Goal: Find specific page/section: Find specific page/section

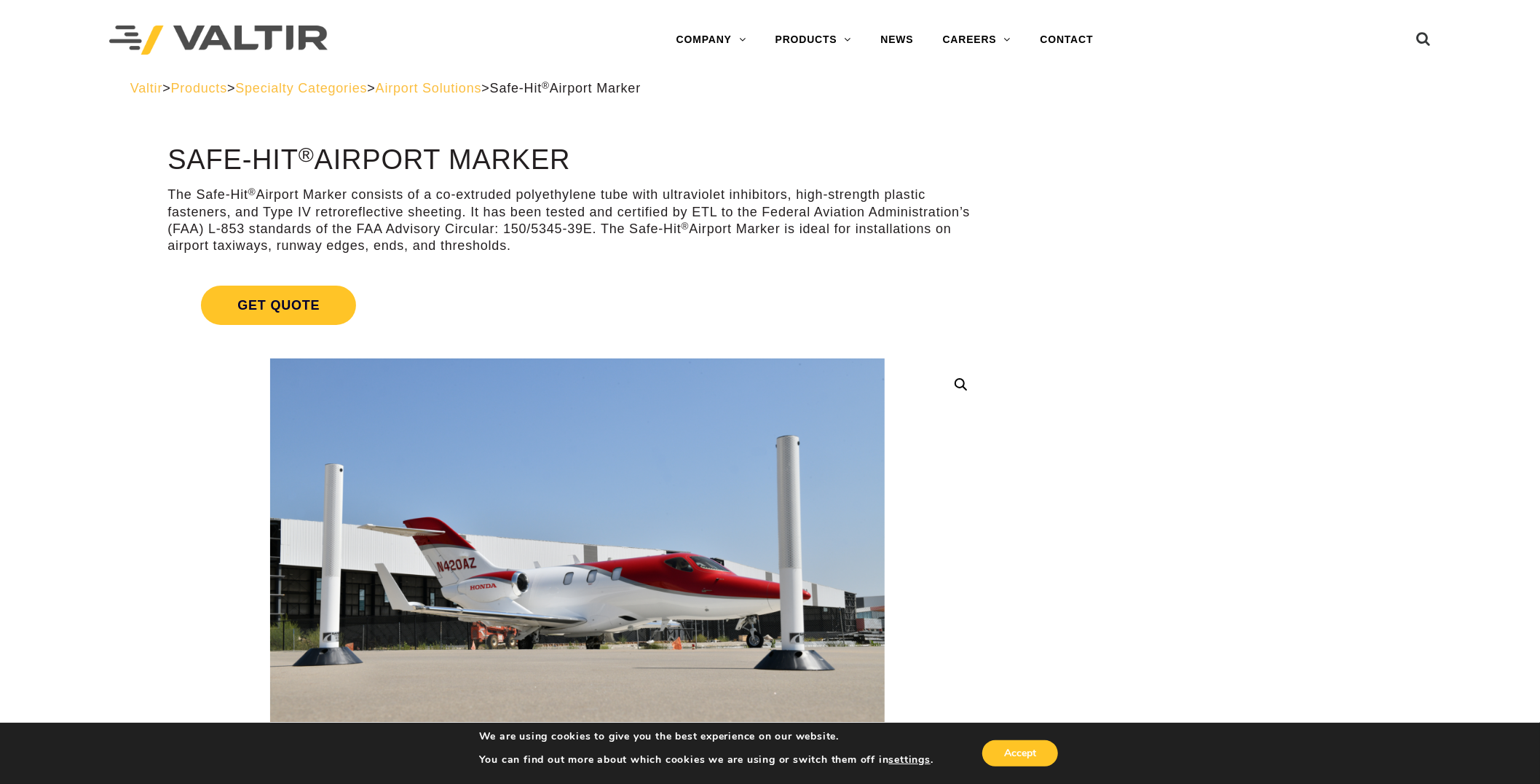
click at [220, 96] on div "Valtir > Products > Specialty Categories > Airport Solutions > Safe-Hit ® Airpo…" at bounding box center [770, 88] width 1280 height 16
click at [208, 90] on span "Products" at bounding box center [199, 88] width 56 height 15
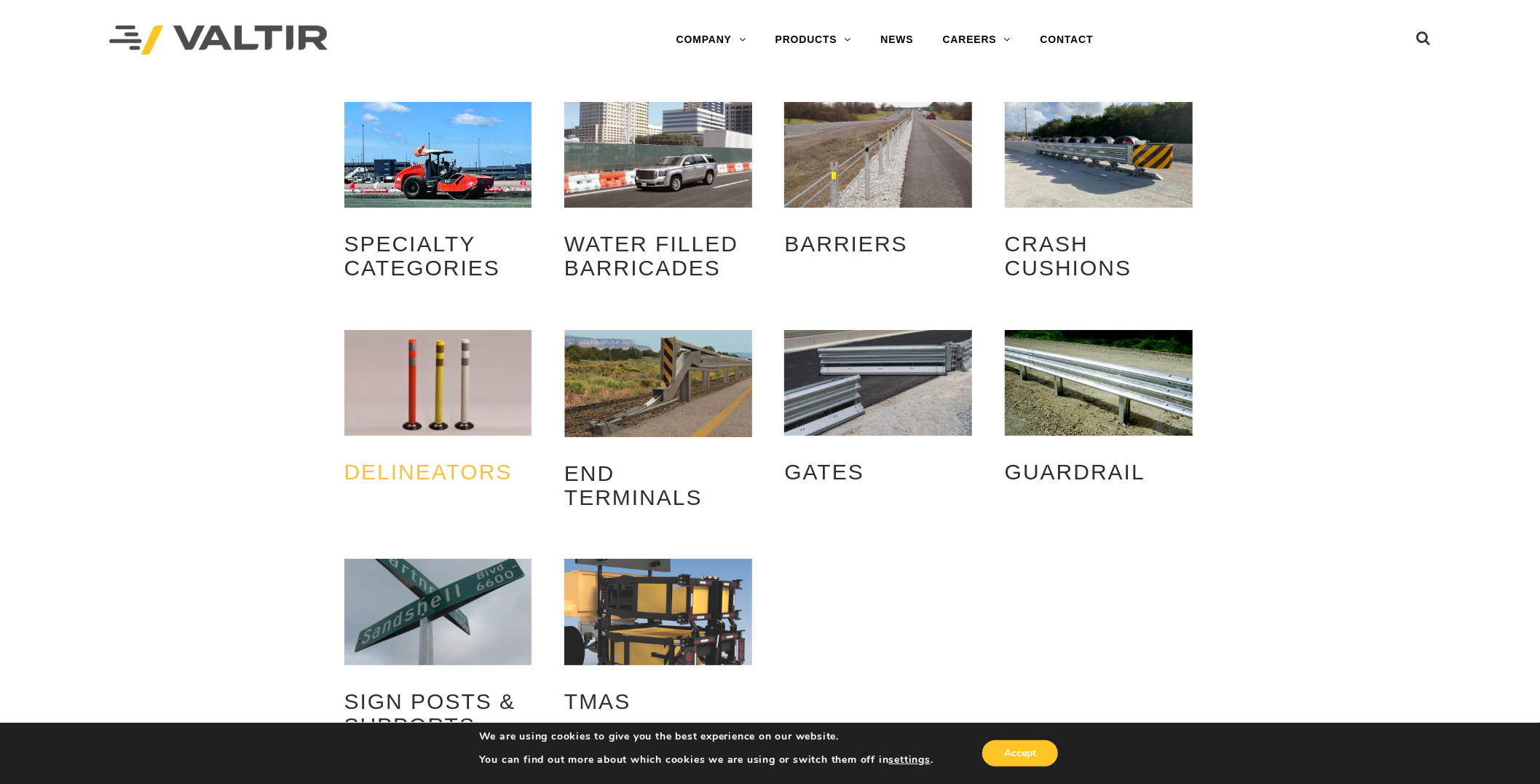
click at [452, 462] on h2 "Delineators (9)" at bounding box center [438, 471] width 188 height 45
